Goal: Task Accomplishment & Management: Manage account settings

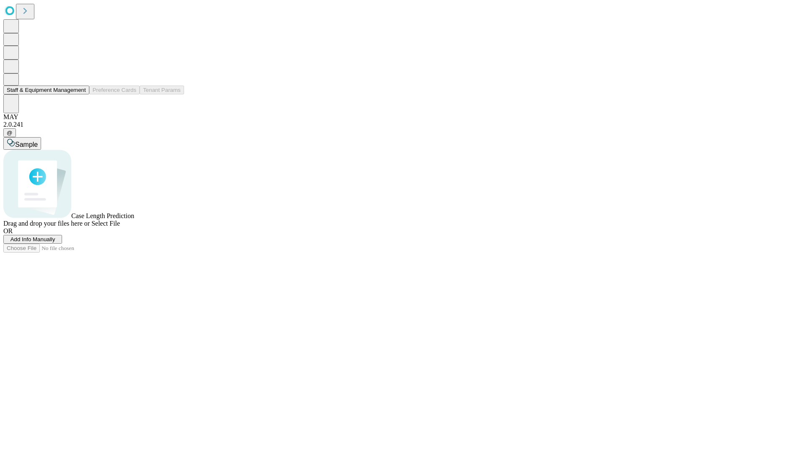
click at [80, 94] on button "Staff & Equipment Management" at bounding box center [46, 90] width 86 height 9
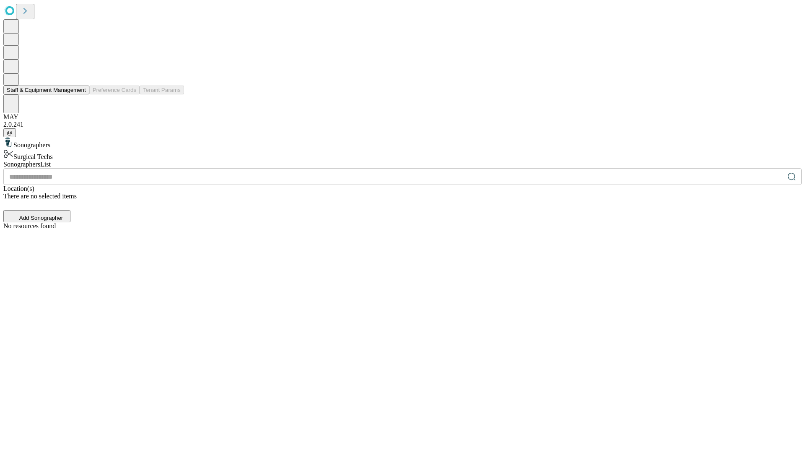
click at [80, 94] on button "Staff & Equipment Management" at bounding box center [46, 90] width 86 height 9
